Goal: Subscribe to service/newsletter

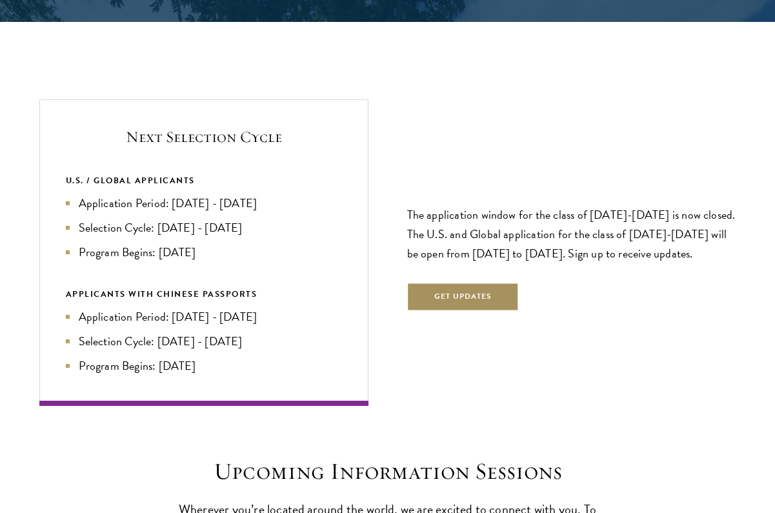
click at [433, 286] on button "Get Updates" at bounding box center [463, 297] width 112 height 29
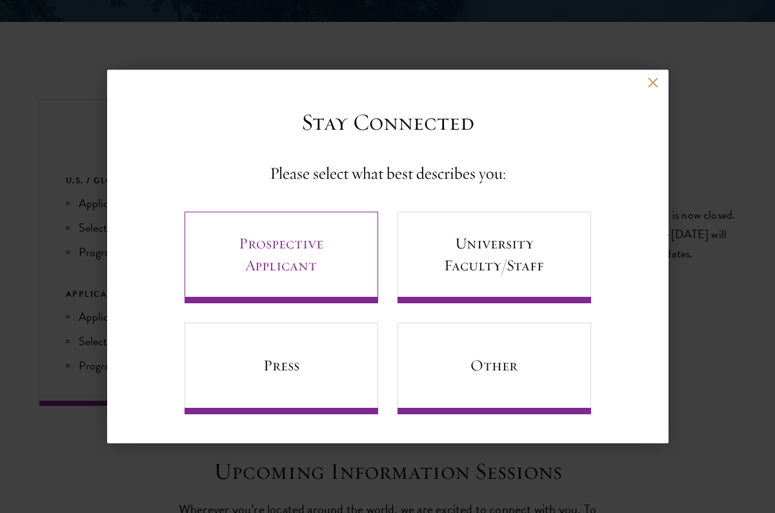
click at [344, 275] on link "Prospective Applicant" at bounding box center [281, 258] width 194 height 92
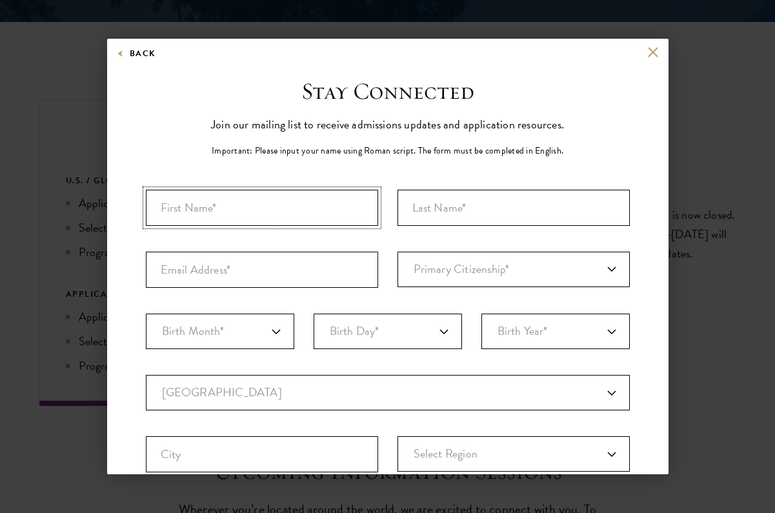
type input "[PERSON_NAME]"
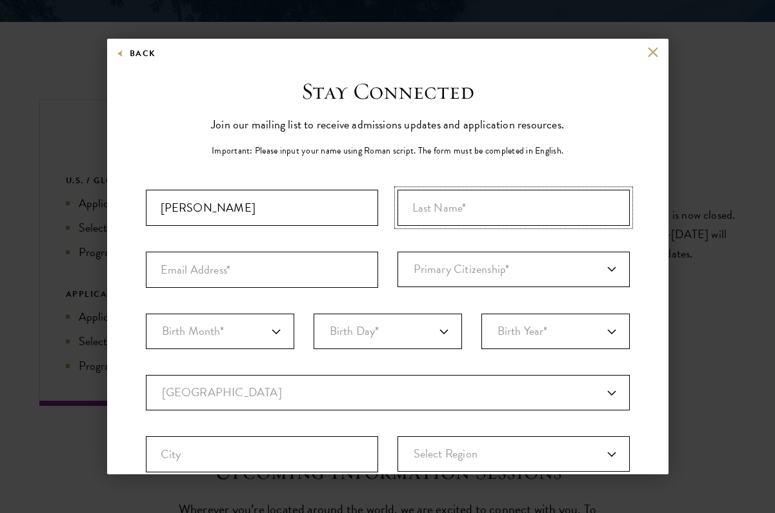
type input "Wei"
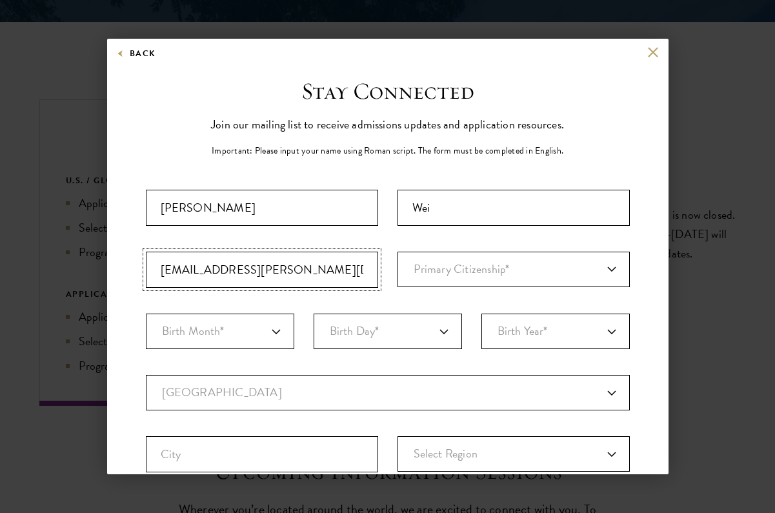
type input "[EMAIL_ADDRESS][PERSON_NAME][DOMAIN_NAME]"
select select "US"
select select "06"
select select "10"
select select "2003"
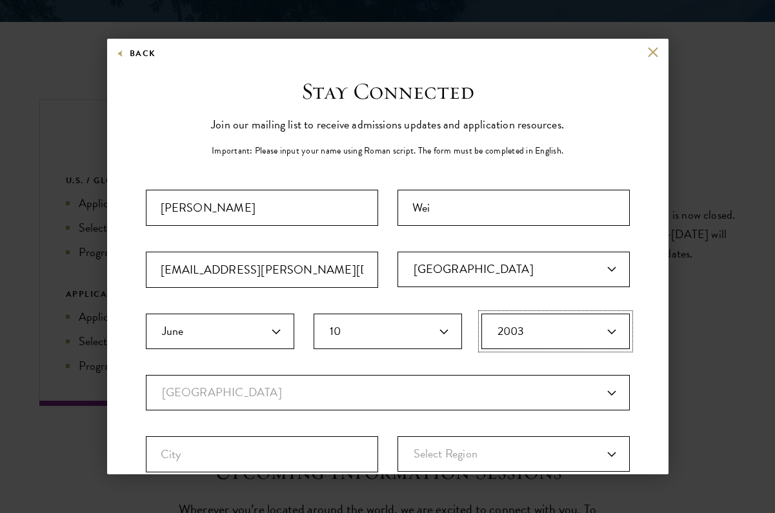
scroll to position [94, 0]
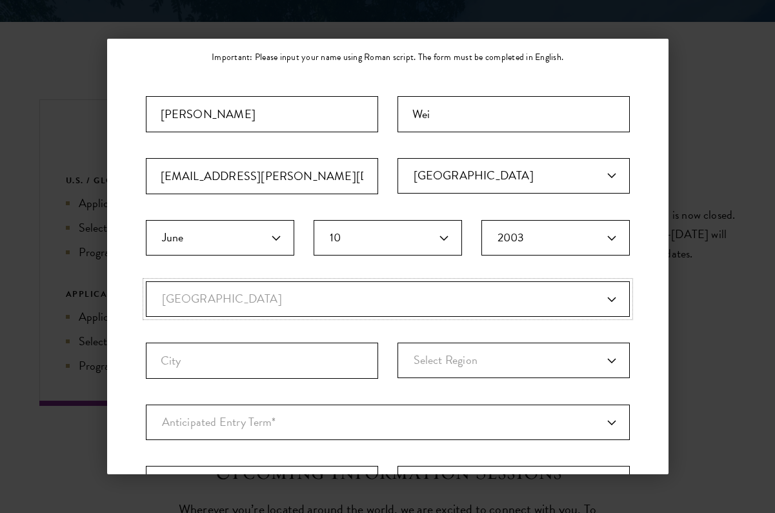
select select "US"
select select
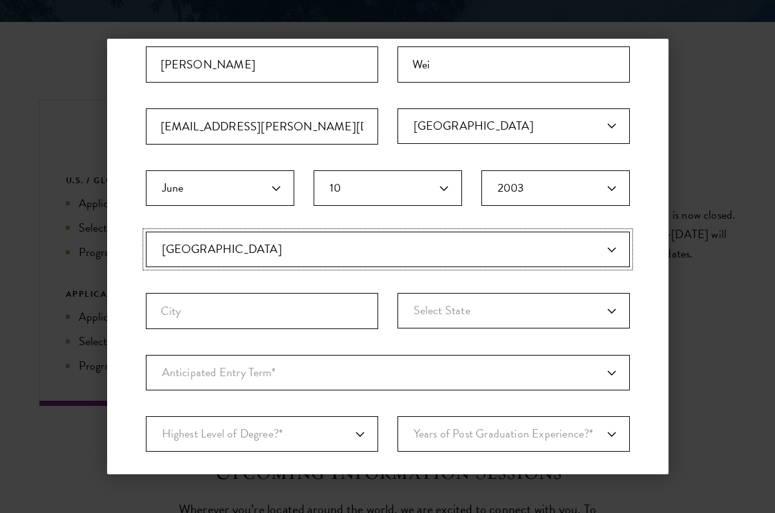
scroll to position [144, 0]
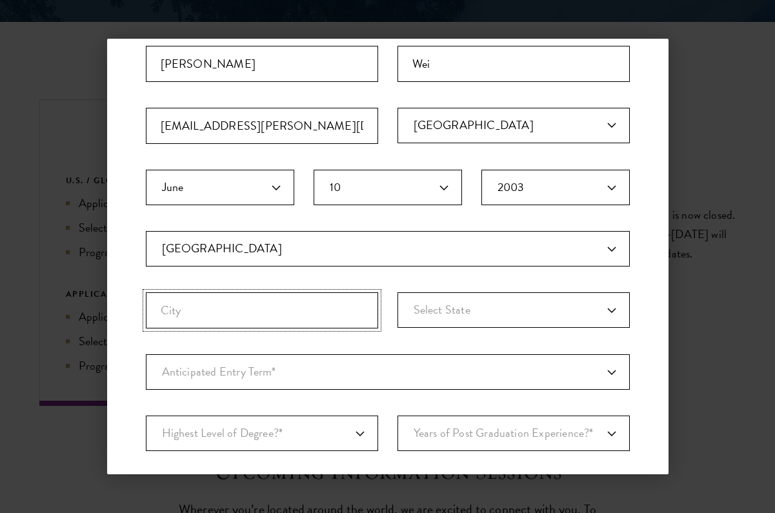
type input "S"
type input "[GEOGRAPHIC_DATA]"
select select "WA"
select select "a6790467-ebe7-4045-a56a-66c1cae98076"
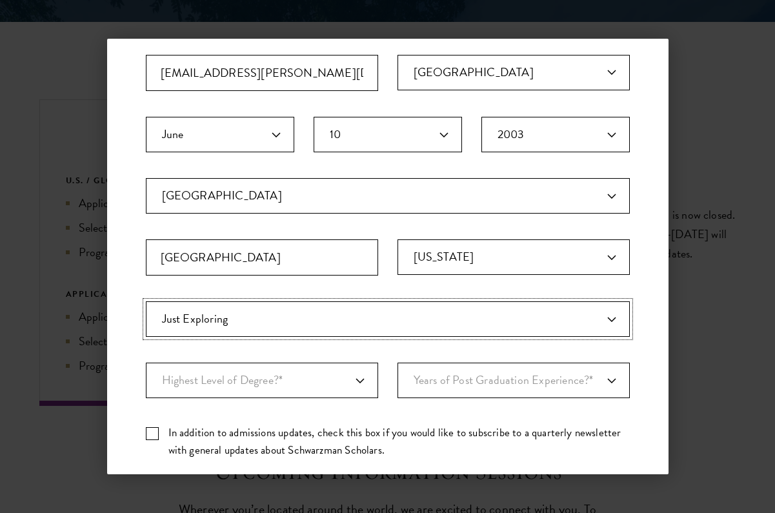
scroll to position [203, 0]
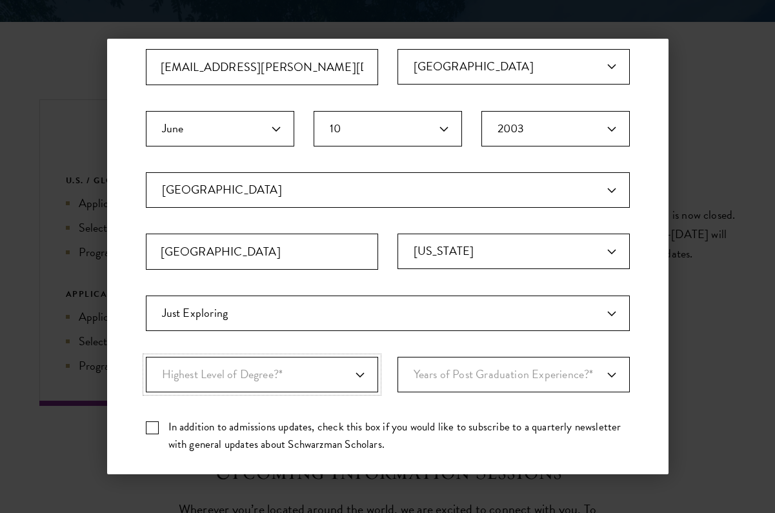
select select "baef124f-e103-44b1-8ca6-5d0669438e44"
select select "1"
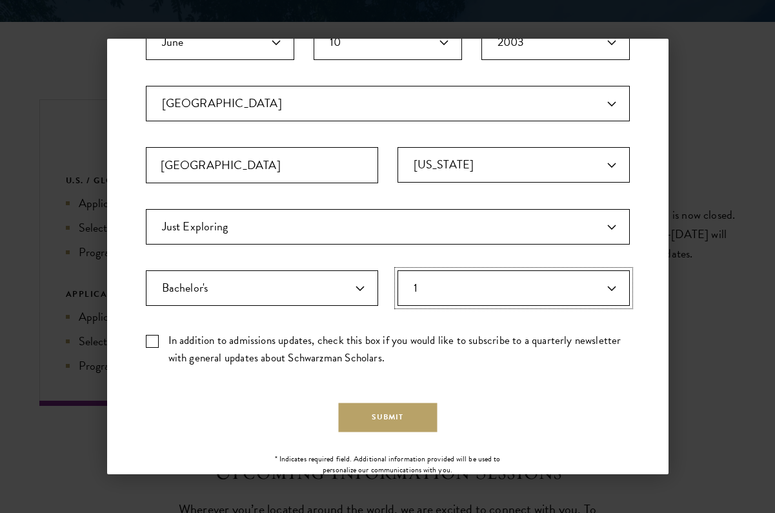
scroll to position [290, 0]
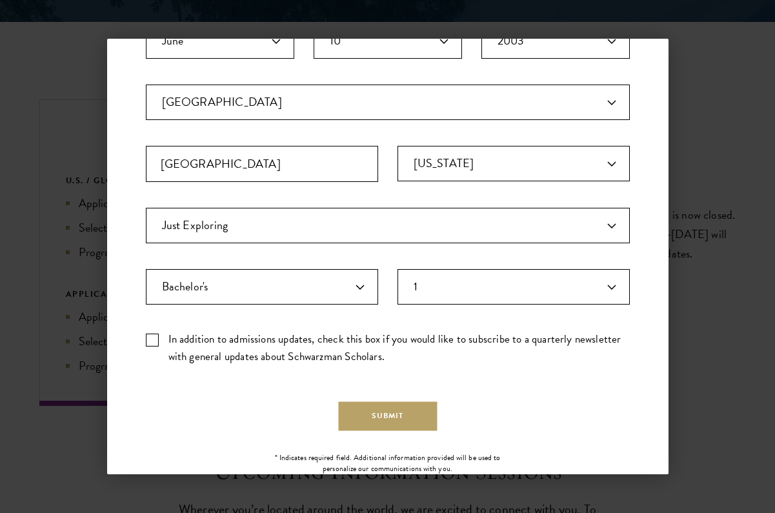
click at [299, 339] on label "In addition to admissions updates, check this box if you would like to subscrib…" at bounding box center [388, 347] width 484 height 35
click at [299, 339] on input "In addition to admissions updates, check this box if you would like to subscrib…" at bounding box center [388, 334] width 484 height 8
checkbox input "true"
click at [374, 423] on button "Submit" at bounding box center [387, 415] width 99 height 29
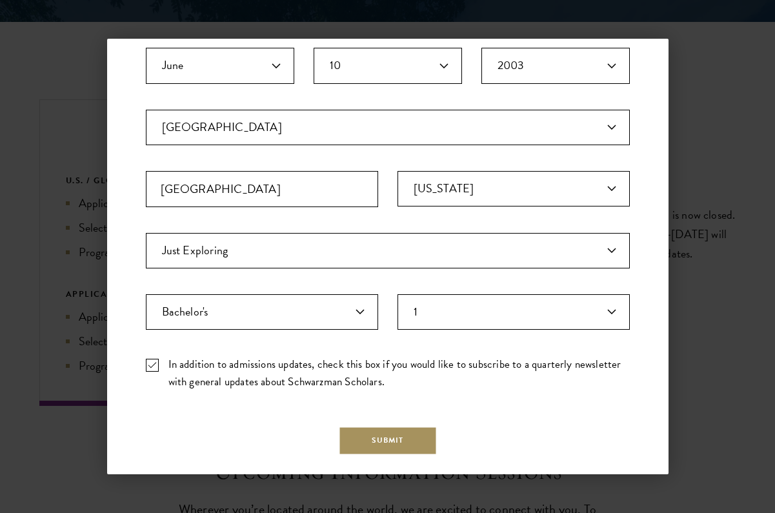
scroll to position [2557, 0]
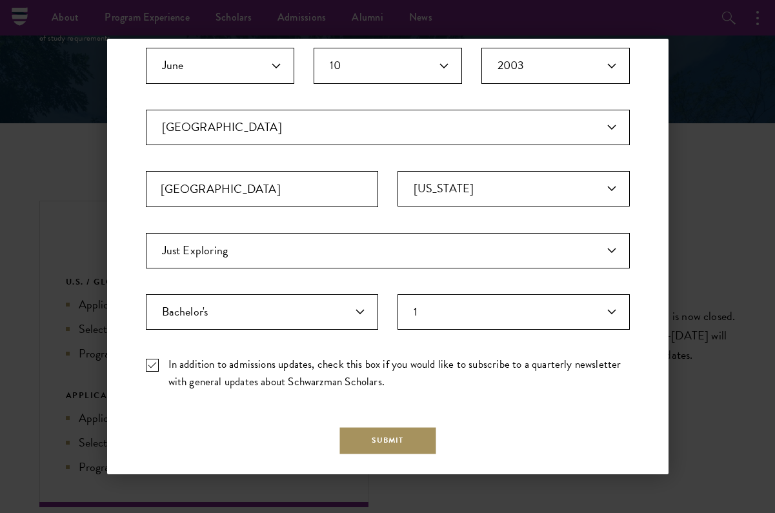
click at [362, 443] on button "Submit" at bounding box center [387, 440] width 99 height 29
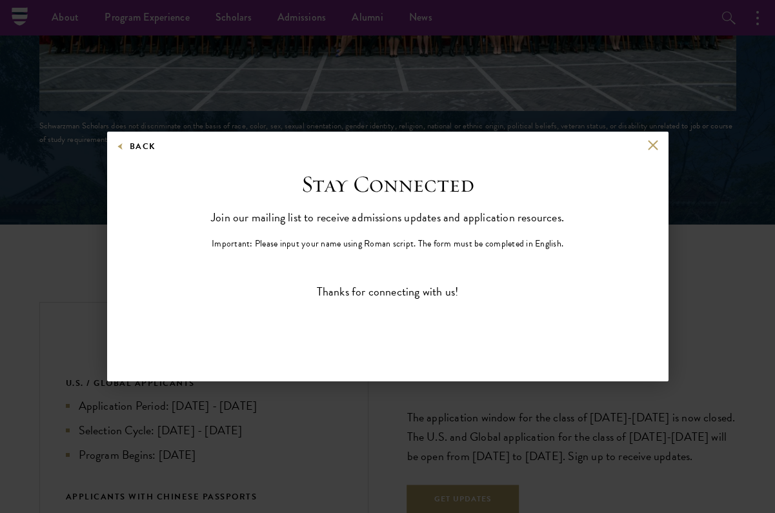
scroll to position [0, 0]
